Goal: Task Accomplishment & Management: Use online tool/utility

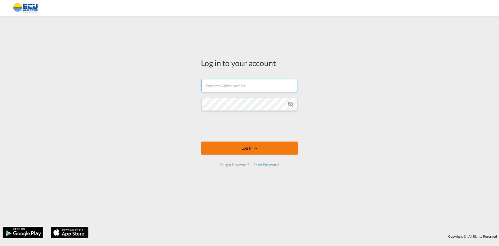
type input "[PERSON_NAME][EMAIL_ADDRESS][DOMAIN_NAME]"
click at [238, 146] on button "Log In" at bounding box center [249, 147] width 97 height 13
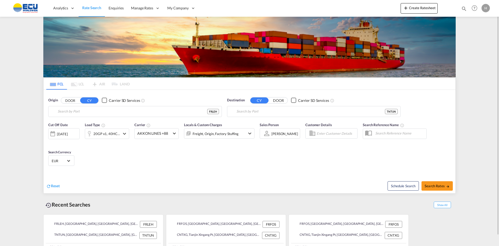
type input "[GEOGRAPHIC_DATA], [GEOGRAPHIC_DATA]"
type input "[GEOGRAPHIC_DATA], TNTUN"
click at [408, 8] on button "Create Ratesheet" at bounding box center [418, 8] width 37 height 10
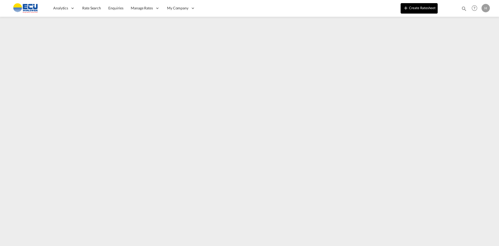
click at [416, 7] on button "Create Ratesheet" at bounding box center [418, 8] width 37 height 10
click at [48, 245] on html "Analytics Reports Dashboard Rate Search Enquiries Manage Rates Contract Rates" at bounding box center [249, 123] width 499 height 246
click at [419, 9] on button "Create Ratesheet" at bounding box center [418, 8] width 37 height 10
click at [421, 10] on button "Create Ratesheet" at bounding box center [418, 8] width 37 height 10
